Goal: Subscribe to service/newsletter

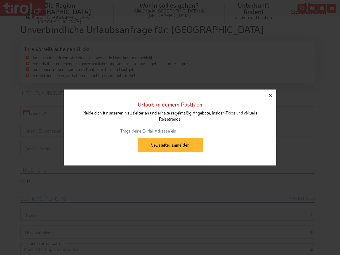
click at [170, 128] on input "email" at bounding box center [170, 131] width 106 height 10
click at [170, 138] on input "Newsletter anmelden" at bounding box center [170, 145] width 65 height 14
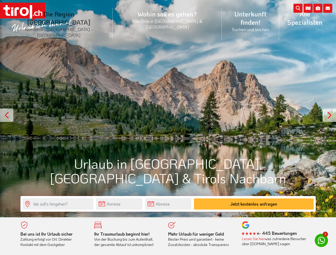
click at [71, 17] on li "Die Region Tirol Nordtirol - Südtirol - Osttirol Tirol/Nordtirol Tirol/Nordtiro…" at bounding box center [58, 24] width 107 height 40
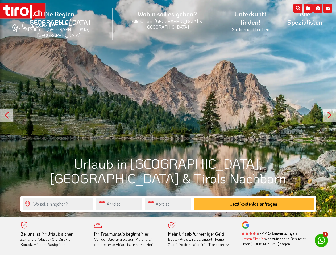
click at [328, 8] on icon at bounding box center [327, 8] width 9 height 9
click at [318, 8] on icon at bounding box center [317, 8] width 9 height 9
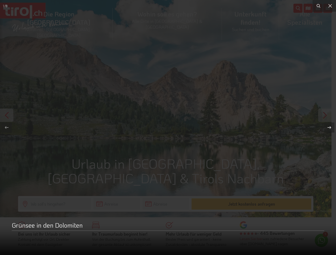
click at [308, 8] on div at bounding box center [168, 127] width 336 height 255
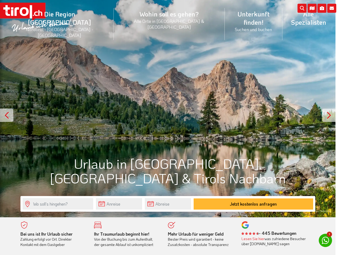
click at [168, 109] on div "The requested content cannot be loaded. Please try again later." at bounding box center [170, 127] width 340 height 255
click at [7, 115] on div at bounding box center [6, 115] width 13 height 13
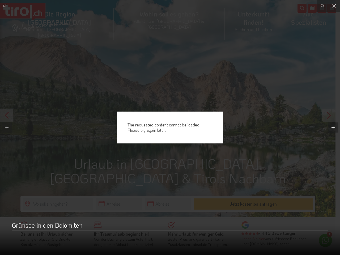
click at [329, 115] on button at bounding box center [331, 127] width 19 height 27
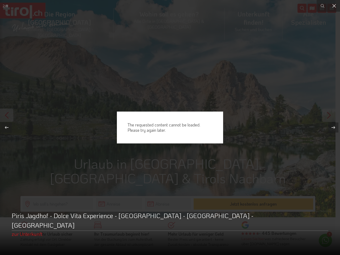
click at [119, 204] on div "The requested content cannot be loaded. Please try again later." at bounding box center [170, 127] width 340 height 255
